Goal: Transaction & Acquisition: Purchase product/service

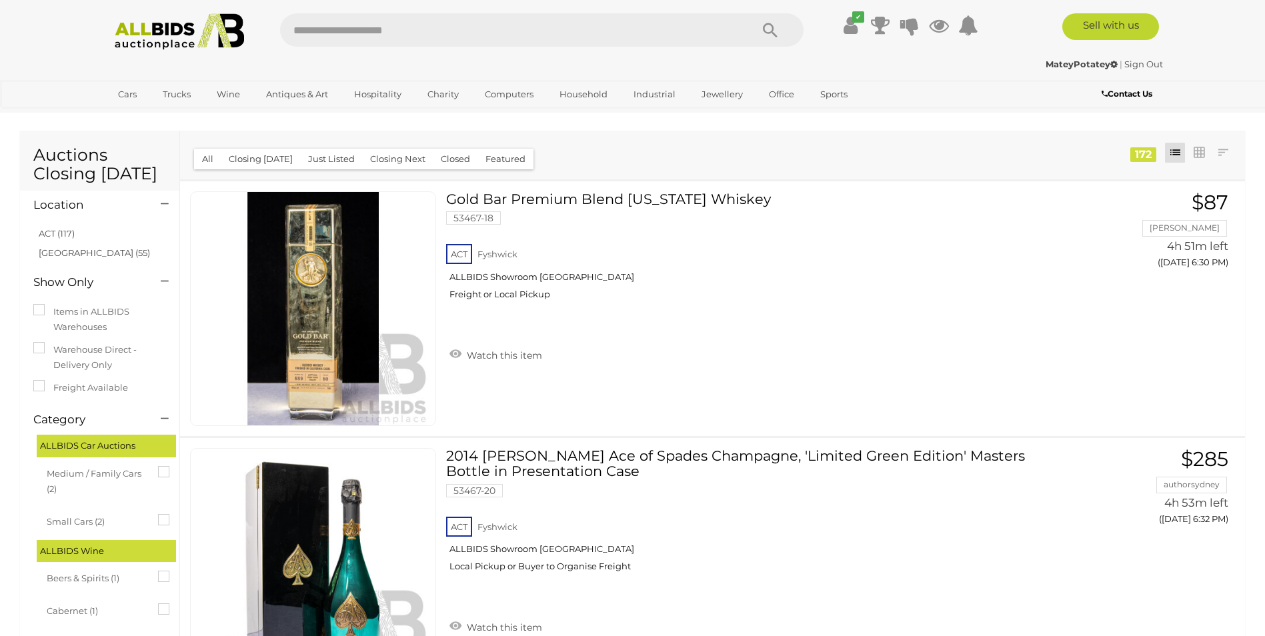
click at [209, 33] on img at bounding box center [179, 31] width 145 height 37
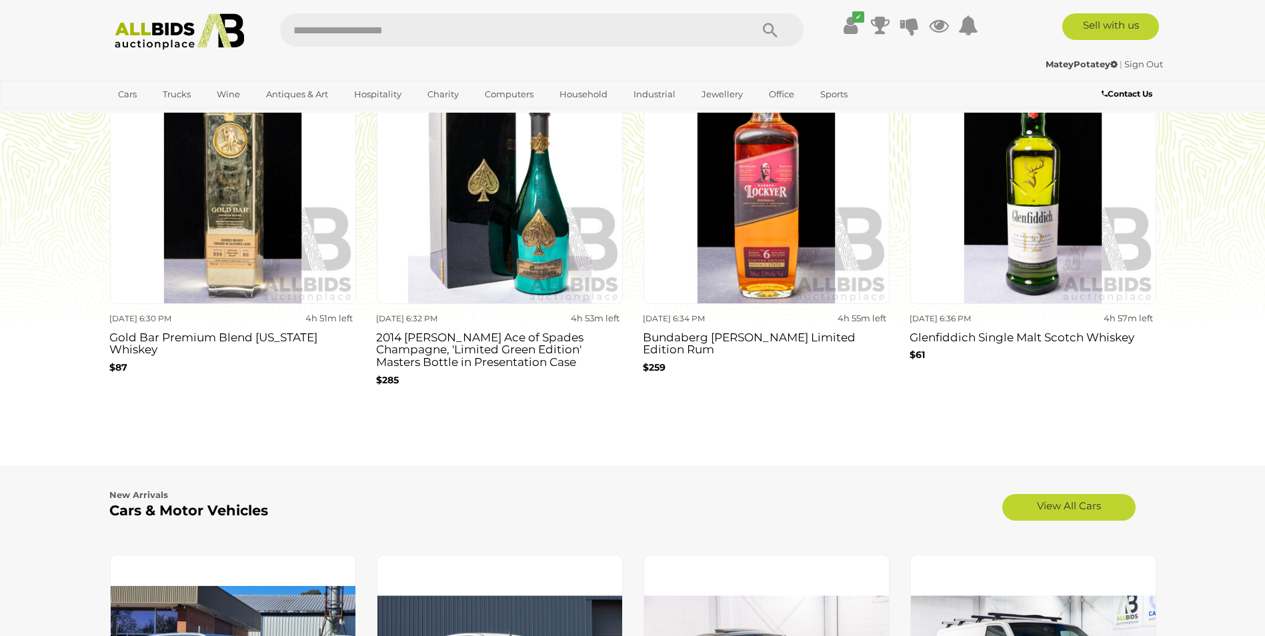
scroll to position [1134, 0]
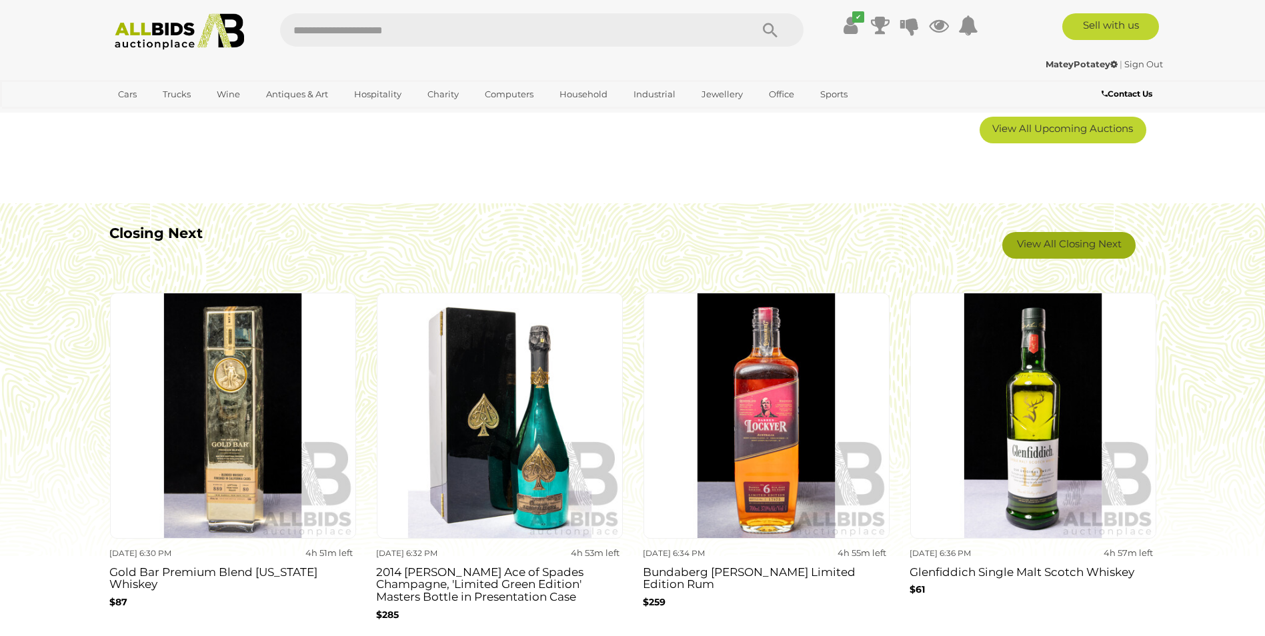
click at [1061, 234] on link "View All Closing Next" at bounding box center [1068, 245] width 133 height 27
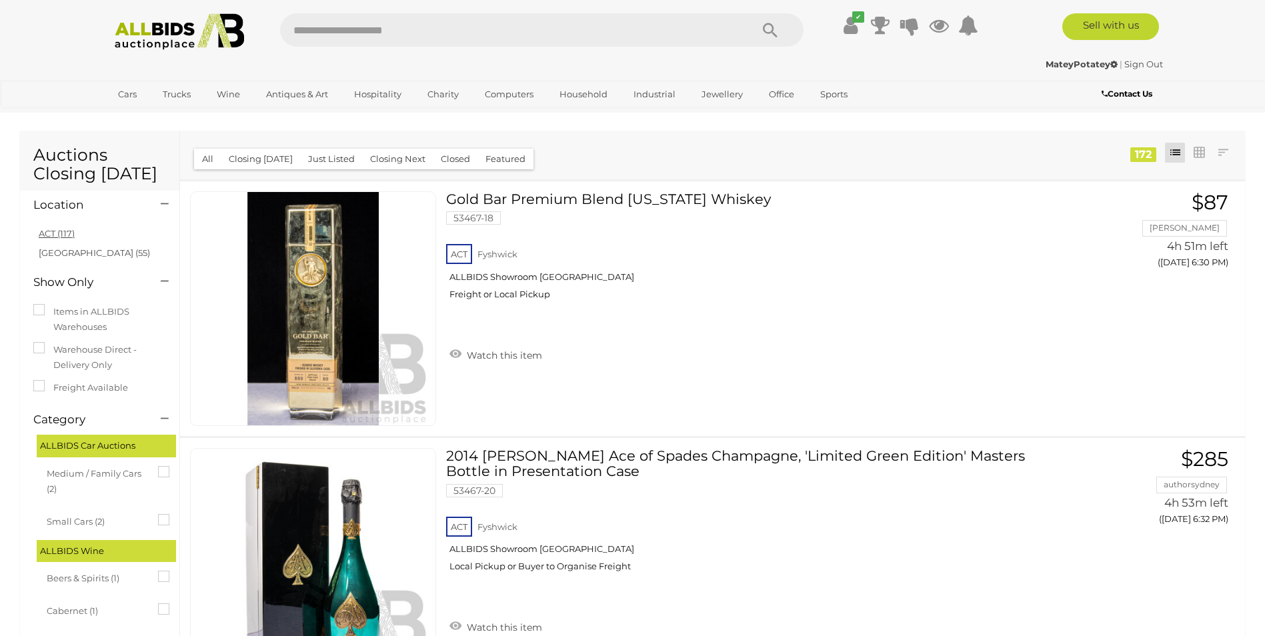
click at [58, 233] on link "ACT (117)" at bounding box center [57, 233] width 36 height 11
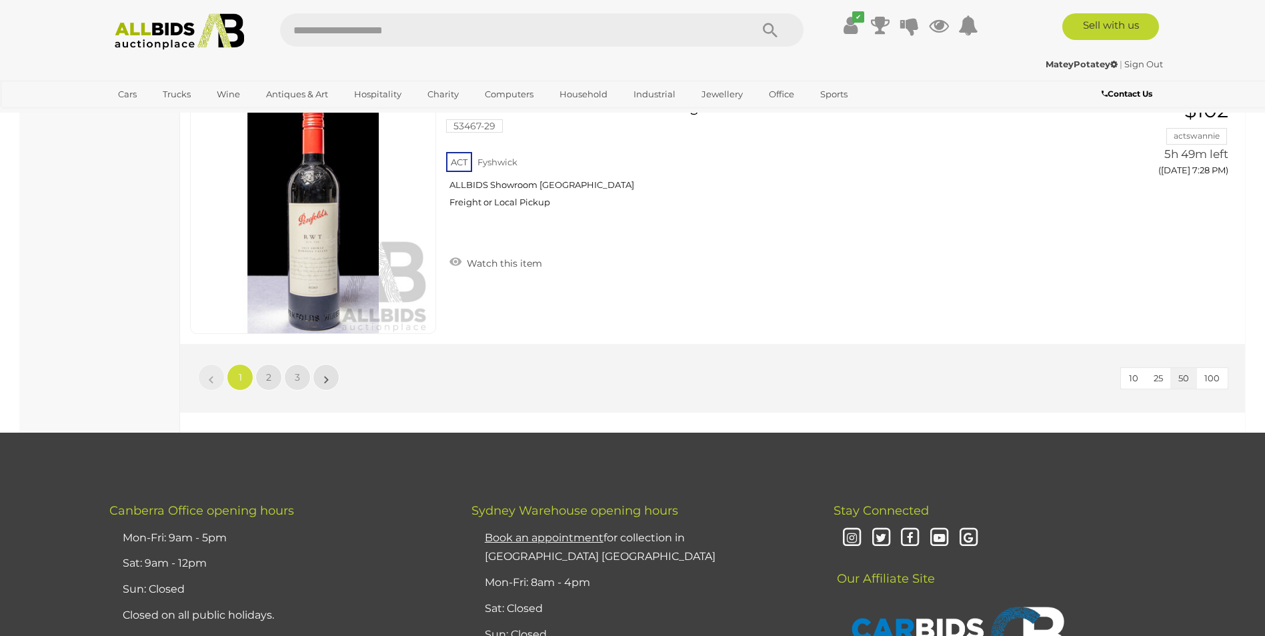
scroll to position [12738, 0]
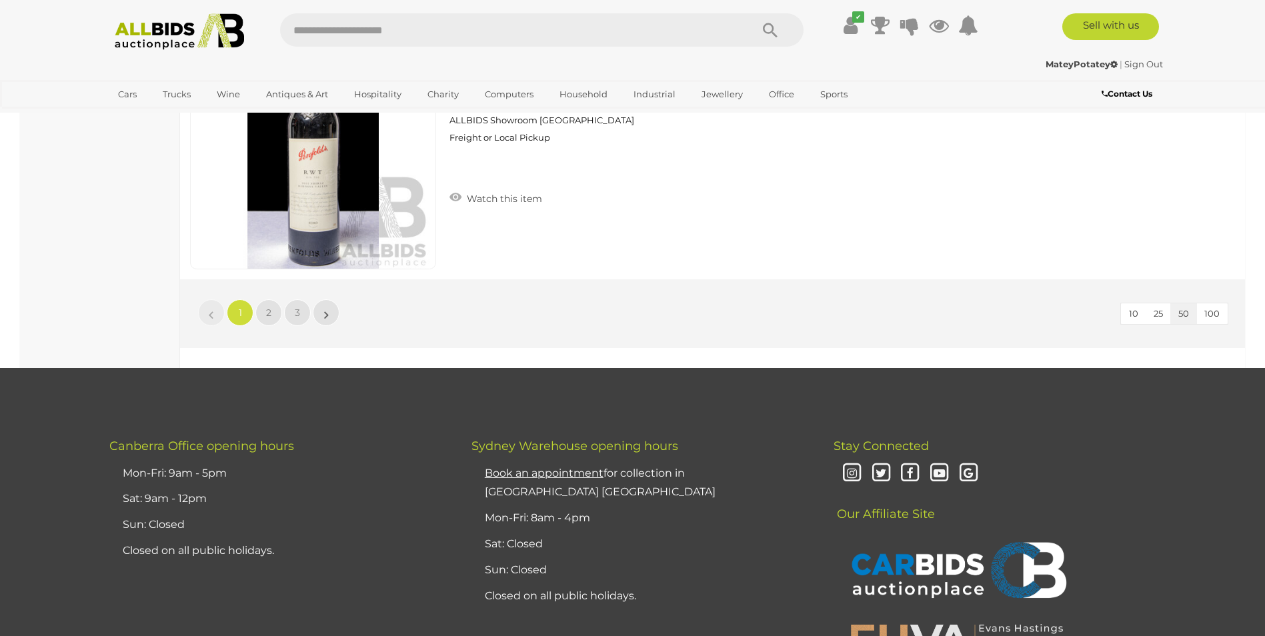
click at [325, 313] on li "»" at bounding box center [326, 312] width 26 height 27
click at [332, 313] on link "»" at bounding box center [326, 312] width 27 height 27
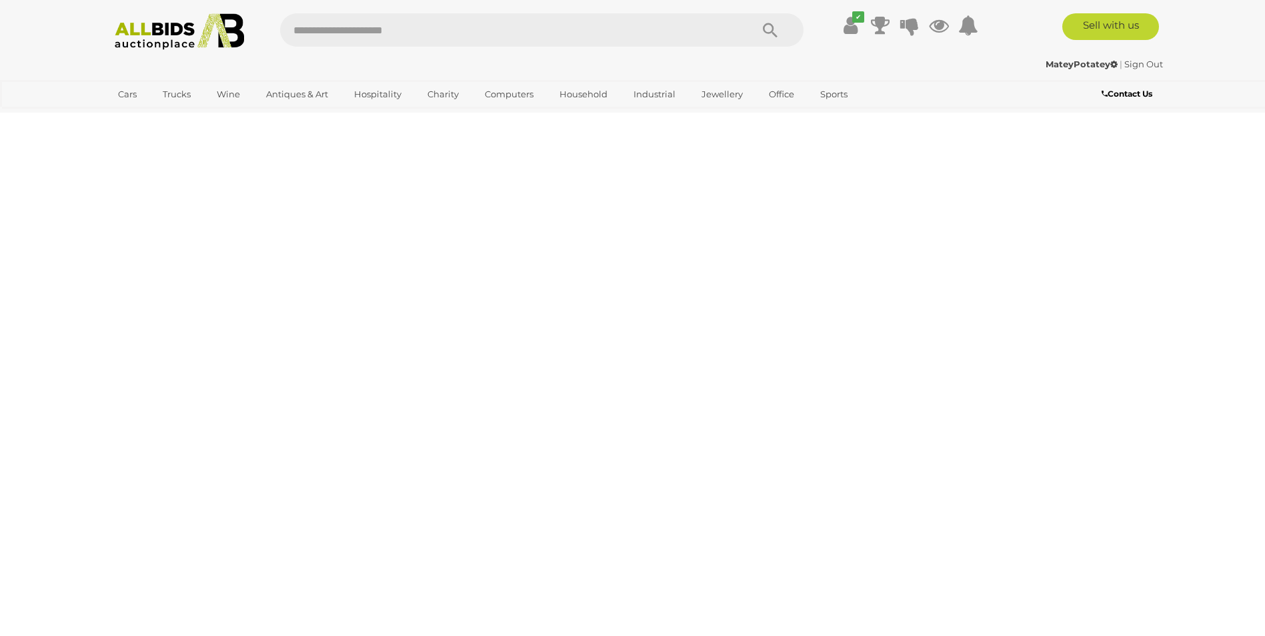
scroll to position [46, 0]
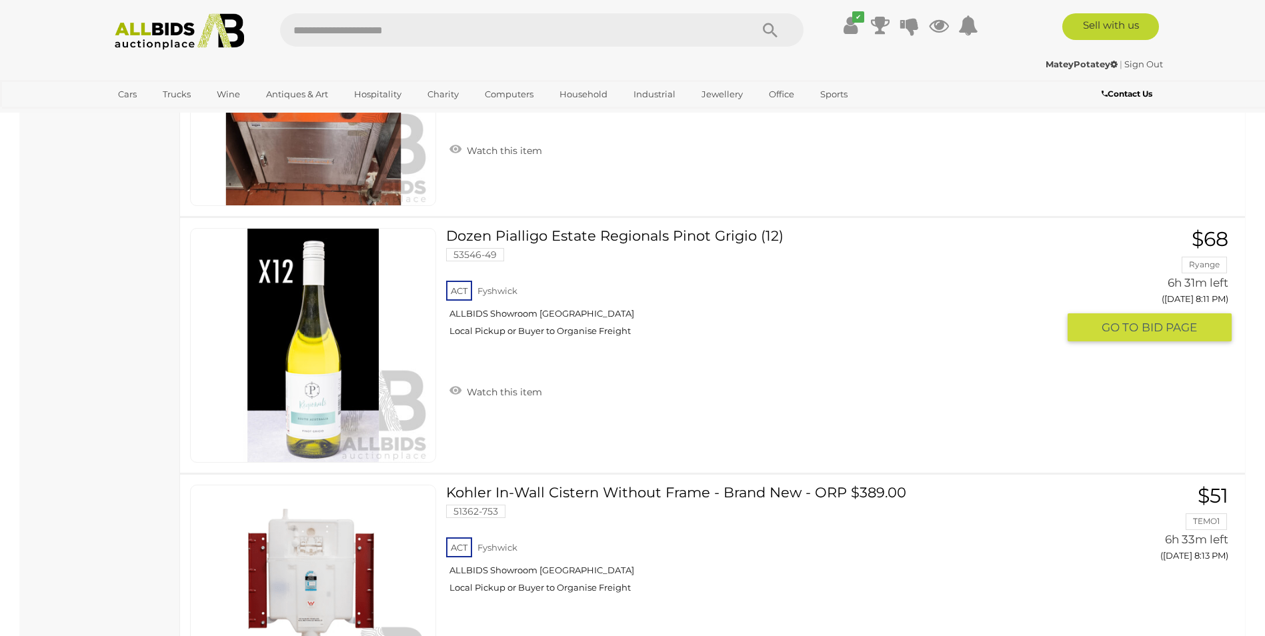
scroll to position [11783, 0]
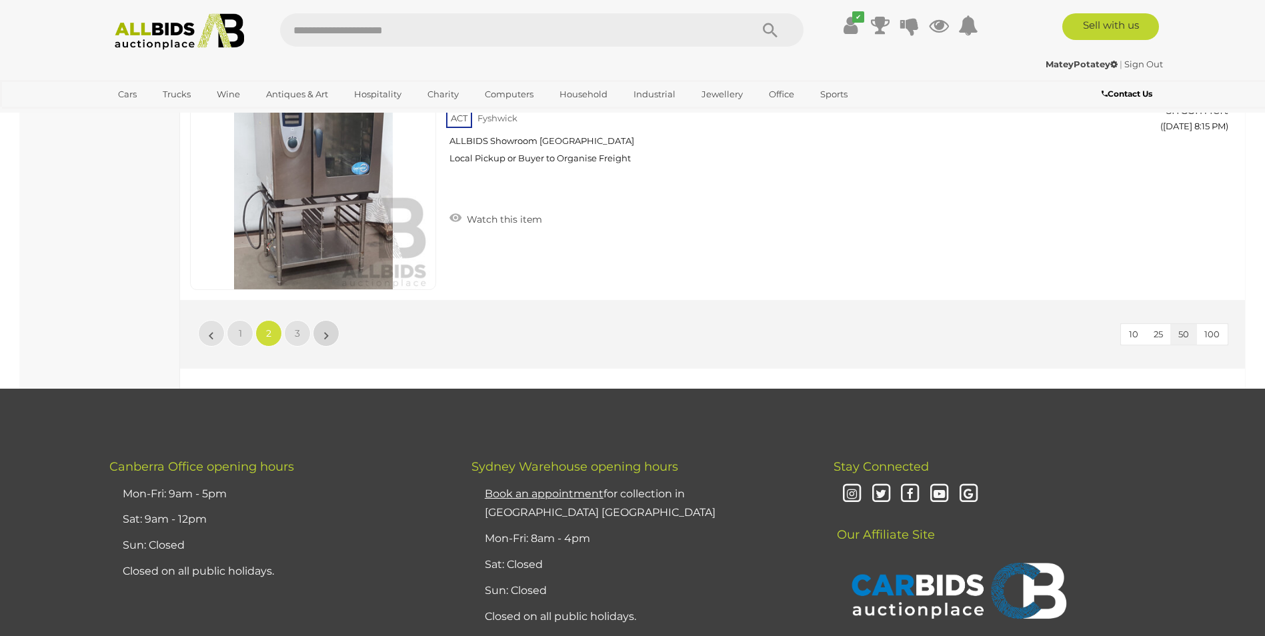
click at [319, 334] on link "»" at bounding box center [326, 333] width 27 height 27
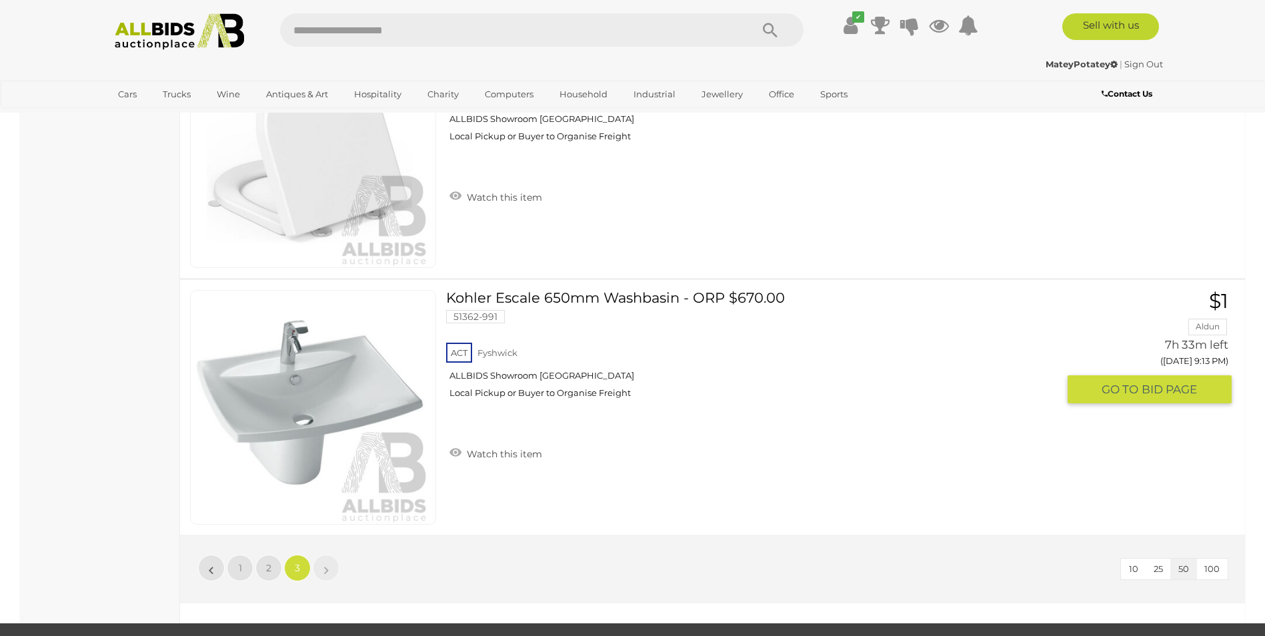
scroll to position [3476, 0]
